Goal: Use online tool/utility

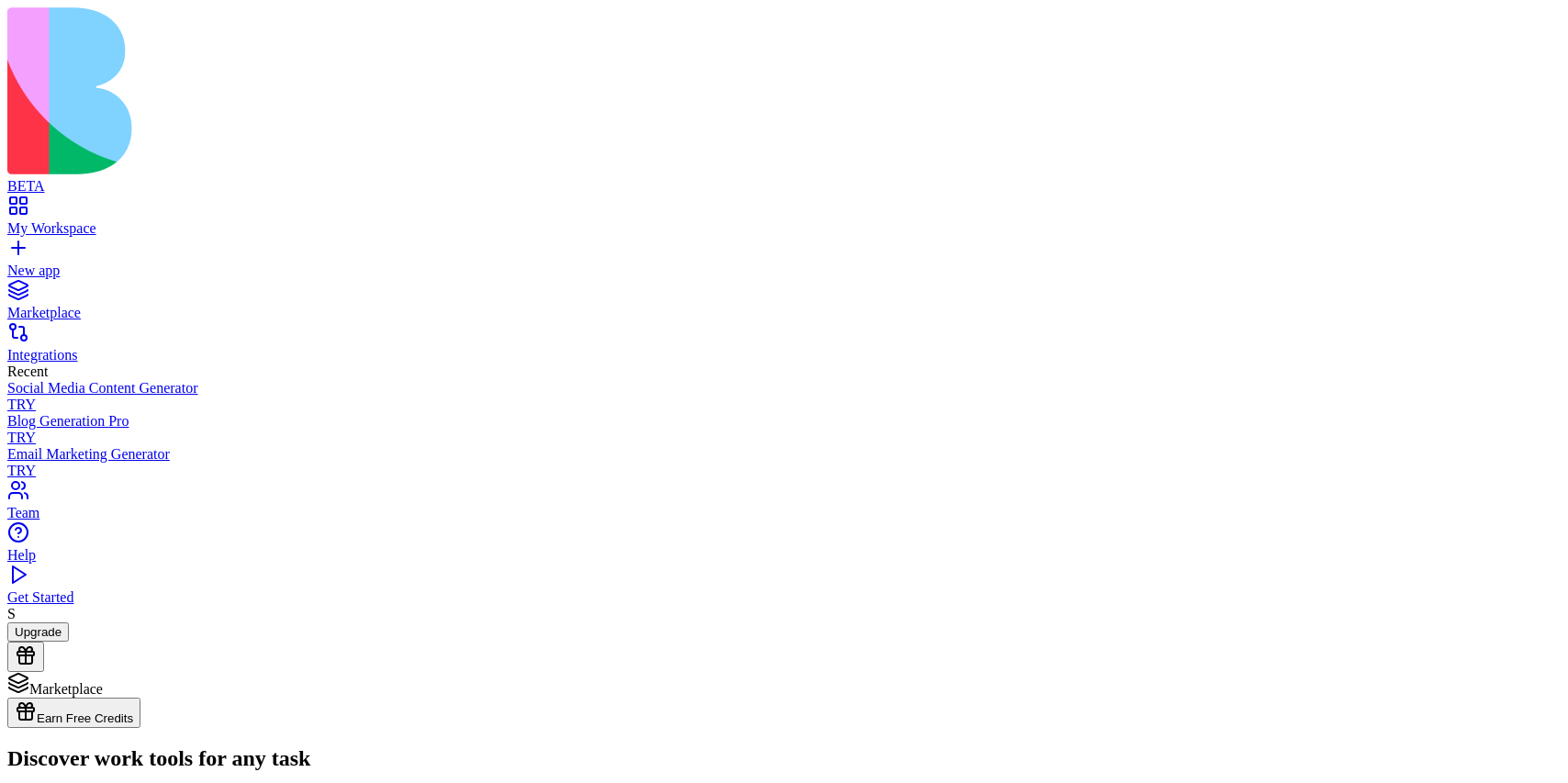
type input "***"
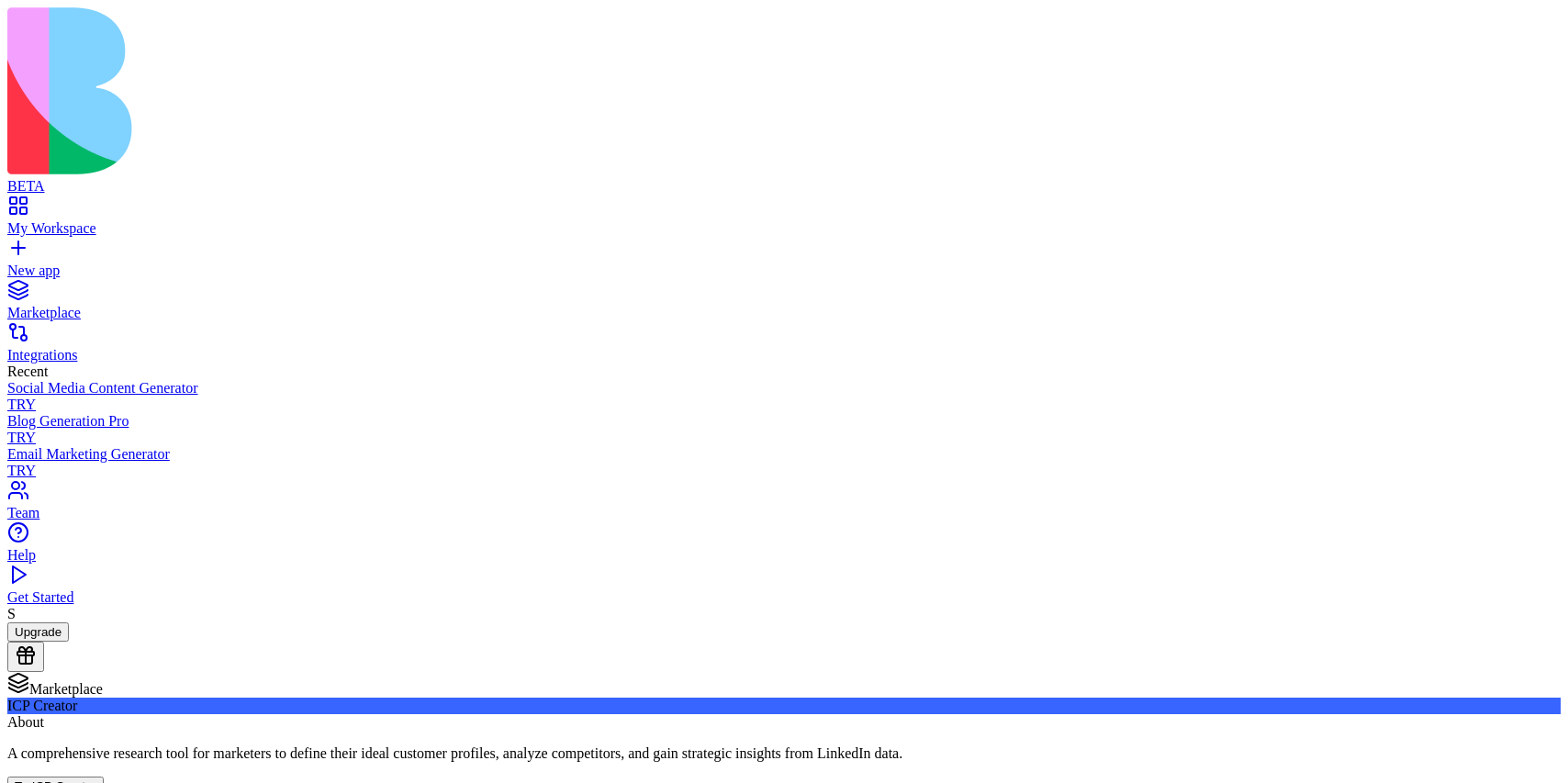
click at [104, 776] on button "Try ICP Creator" at bounding box center [56, 786] width 97 height 20
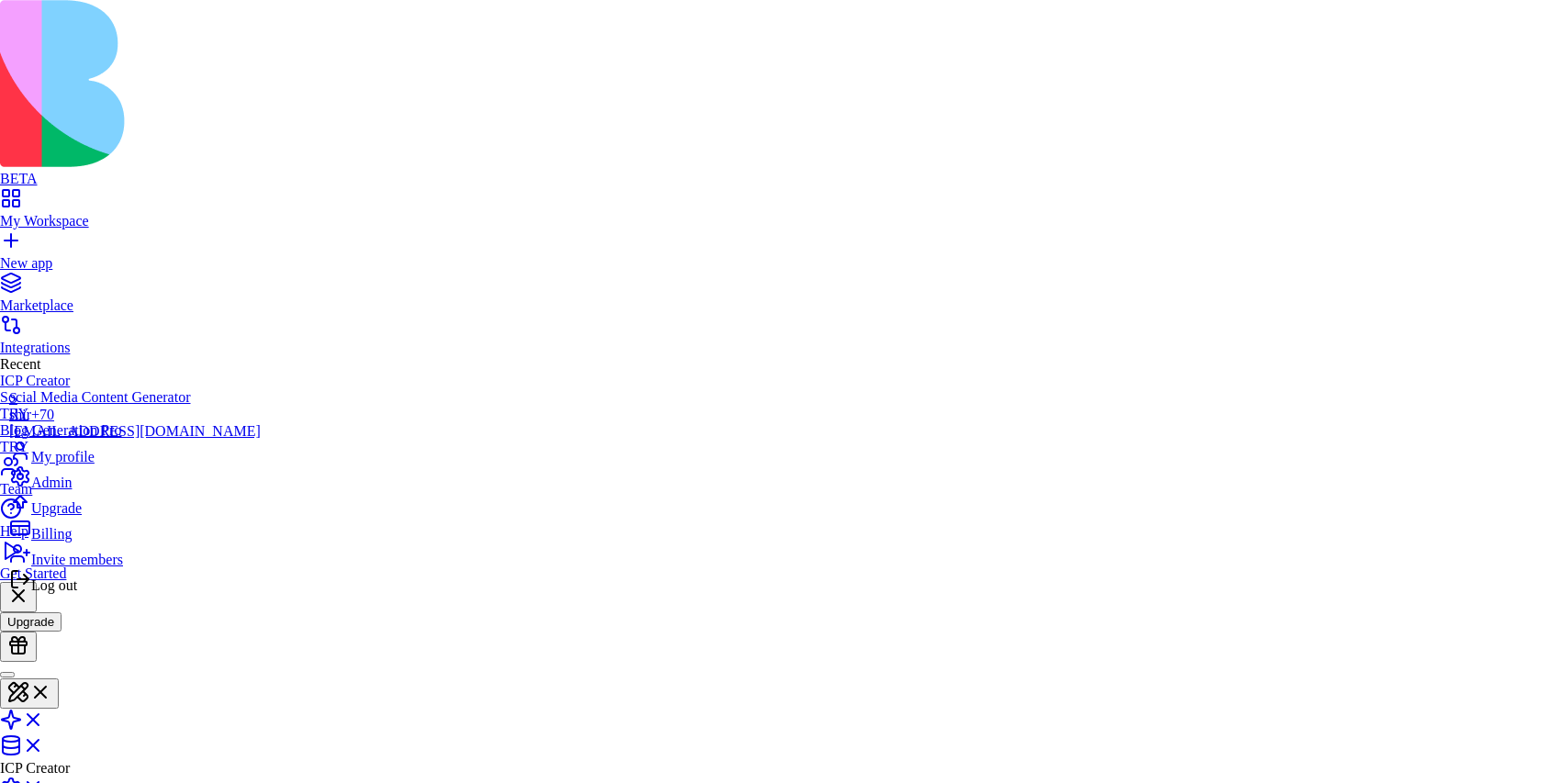
click at [105, 594] on div "Log out" at bounding box center [135, 581] width 252 height 26
